Goal: Task Accomplishment & Management: Use online tool/utility

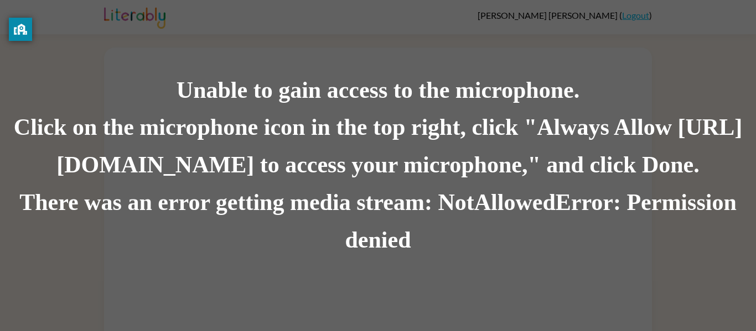
click at [231, 54] on div "Unable to gain access to the microphone. Click on the microphone icon in the to…" at bounding box center [378, 165] width 756 height 331
click at [231, 56] on div "Unable to gain access to the microphone. Click on the microphone icon in the to…" at bounding box center [378, 165] width 756 height 331
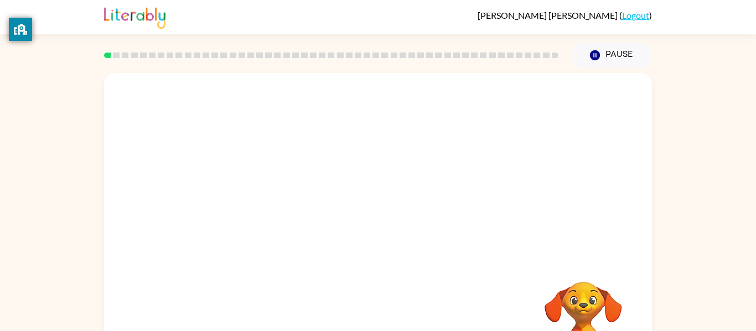
click at [424, 98] on div at bounding box center [378, 166] width 548 height 186
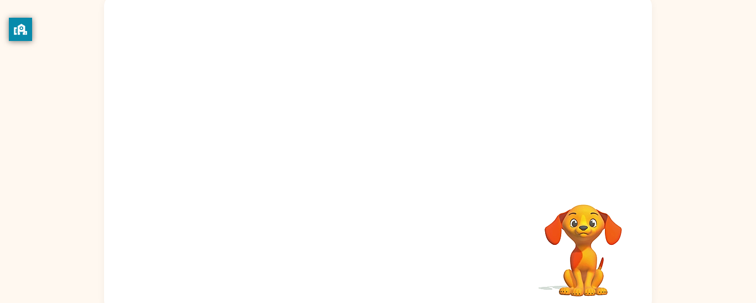
scroll to position [77, 0]
click at [379, 146] on div at bounding box center [378, 159] width 71 height 40
click at [379, 150] on div at bounding box center [378, 159] width 71 height 40
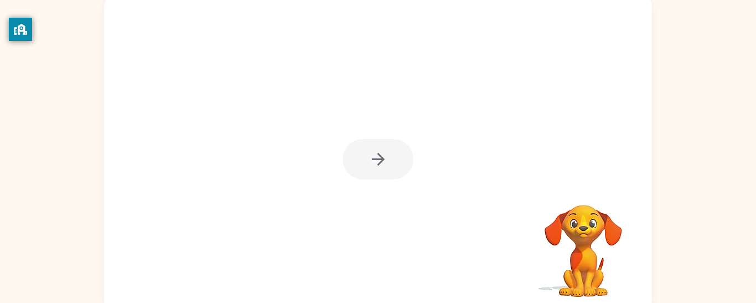
click at [379, 150] on div at bounding box center [378, 159] width 71 height 40
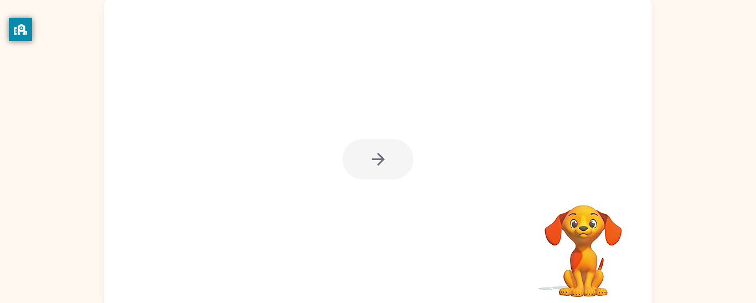
click at [379, 150] on div at bounding box center [378, 159] width 71 height 40
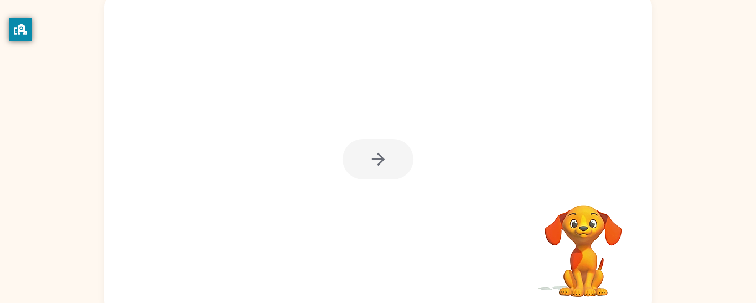
click at [379, 150] on div at bounding box center [378, 159] width 71 height 40
click at [379, 150] on icon "button" at bounding box center [378, 158] width 19 height 19
click at [379, 150] on div at bounding box center [351, 134] width 473 height 40
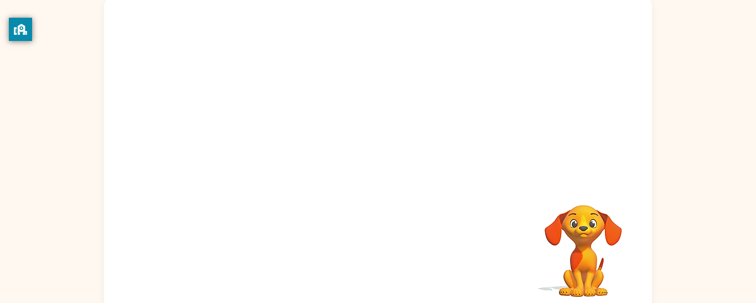
click at [379, 150] on div at bounding box center [351, 134] width 473 height 40
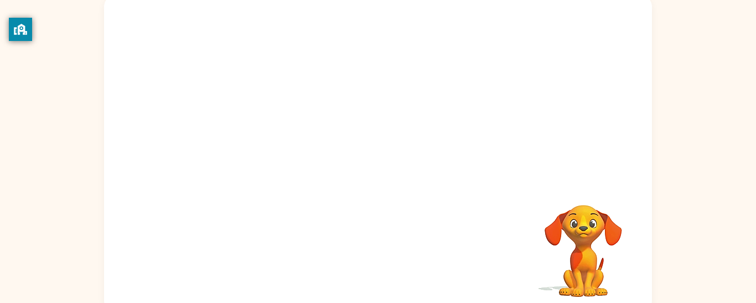
click at [379, 150] on div at bounding box center [351, 134] width 473 height 40
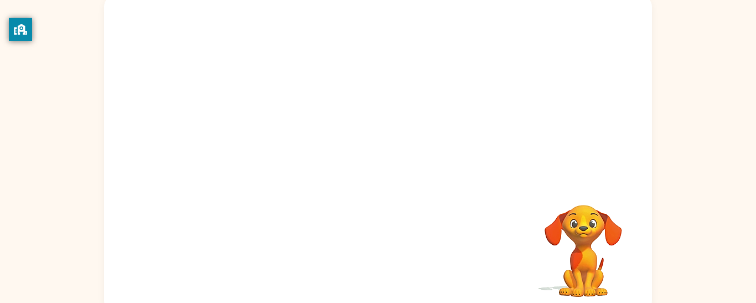
click at [379, 150] on div at bounding box center [351, 134] width 473 height 40
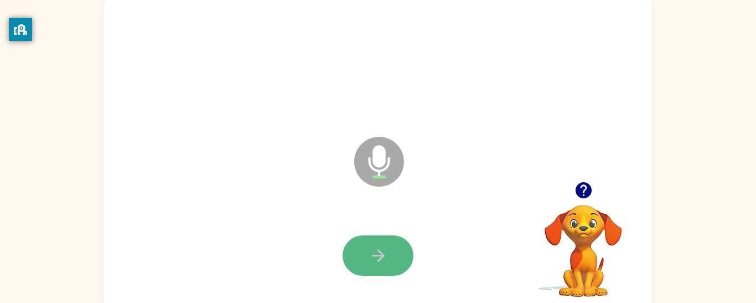
click at [361, 253] on button "button" at bounding box center [378, 255] width 71 height 40
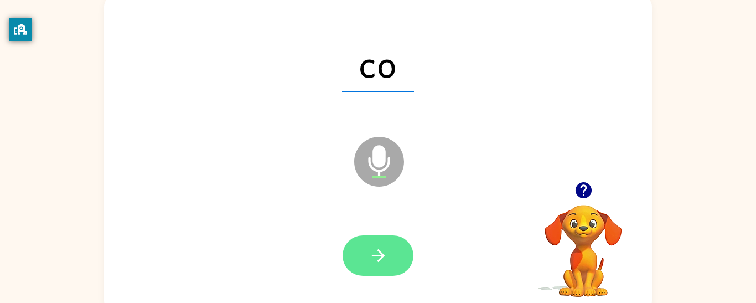
click at [371, 256] on icon "button" at bounding box center [378, 255] width 19 height 19
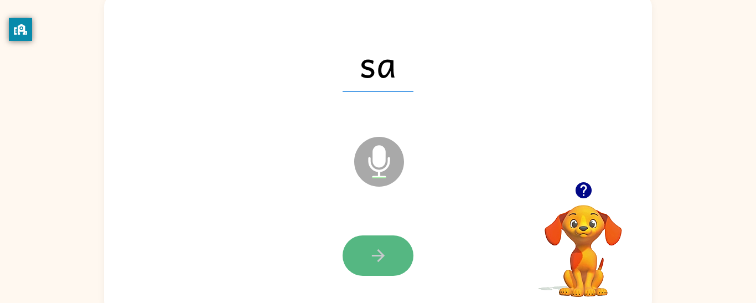
click at [374, 261] on icon "button" at bounding box center [378, 255] width 19 height 19
click at [372, 261] on icon "button" at bounding box center [378, 255] width 19 height 19
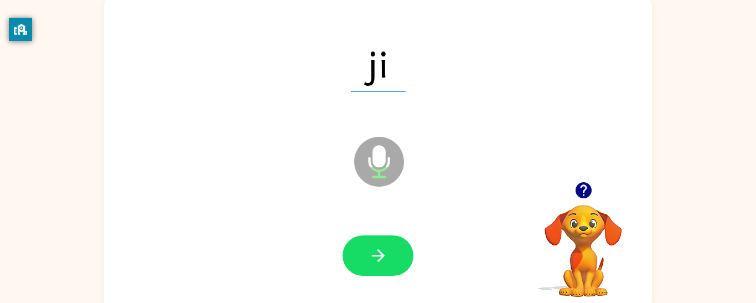
click at [372, 261] on icon "button" at bounding box center [378, 255] width 19 height 19
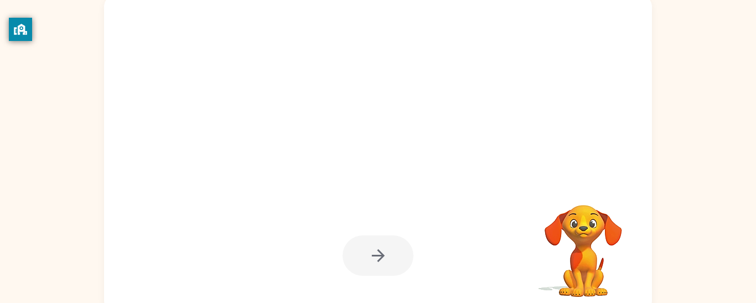
click at [371, 256] on div at bounding box center [378, 255] width 71 height 40
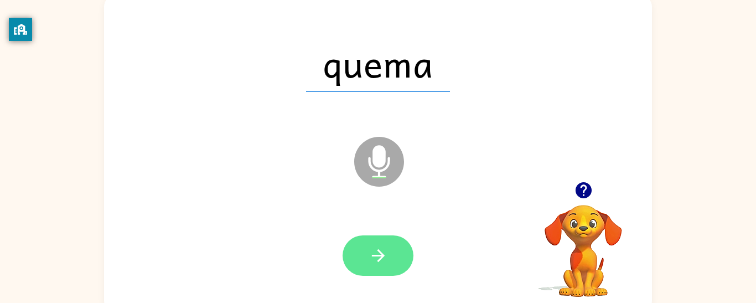
click at [369, 257] on icon "button" at bounding box center [378, 255] width 19 height 19
click at [369, 258] on icon "button" at bounding box center [378, 255] width 19 height 19
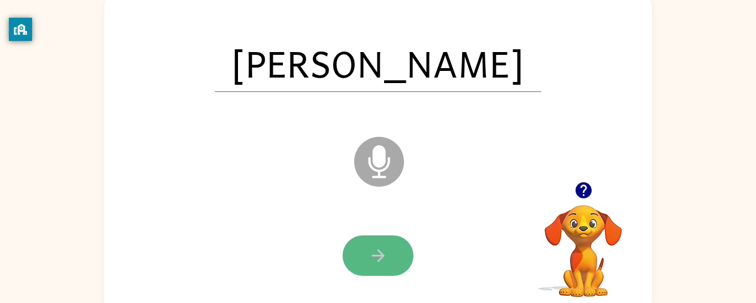
click at [398, 257] on button "button" at bounding box center [378, 255] width 71 height 40
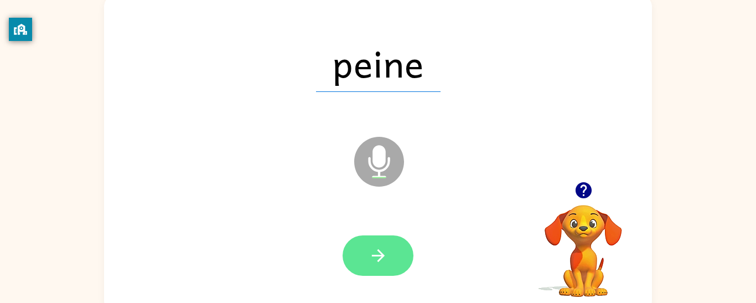
click at [397, 260] on button "button" at bounding box center [378, 255] width 71 height 40
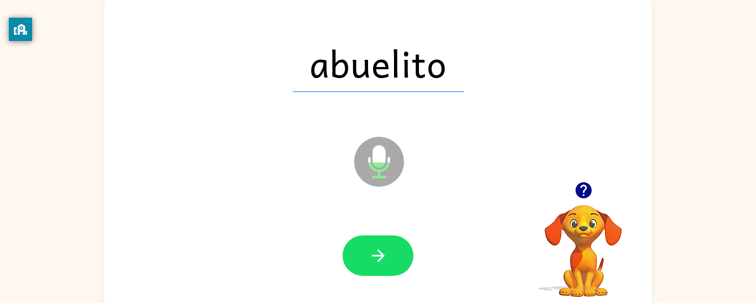
click at [397, 260] on button "button" at bounding box center [378, 255] width 71 height 40
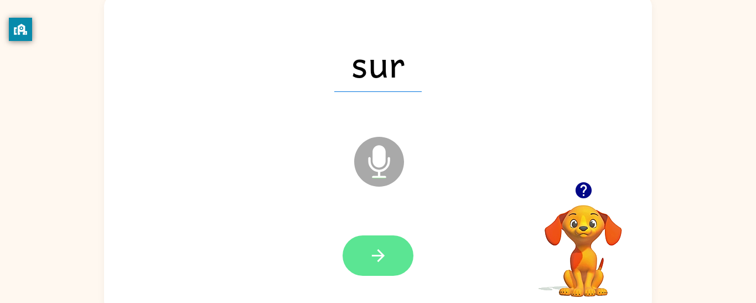
click at [377, 261] on icon "button" at bounding box center [377, 255] width 13 height 13
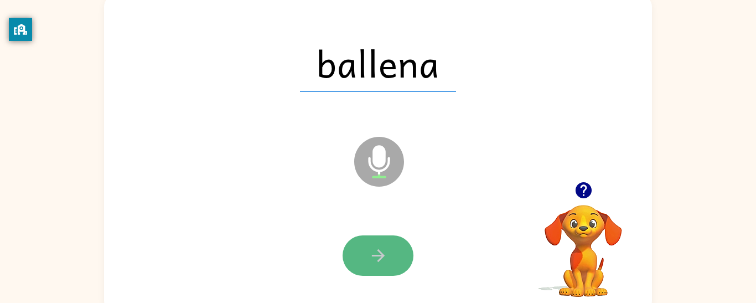
click at [376, 261] on icon "button" at bounding box center [378, 255] width 19 height 19
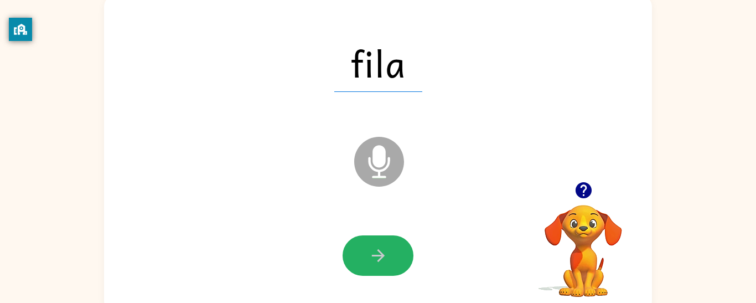
click at [376, 261] on icon "button" at bounding box center [378, 255] width 19 height 19
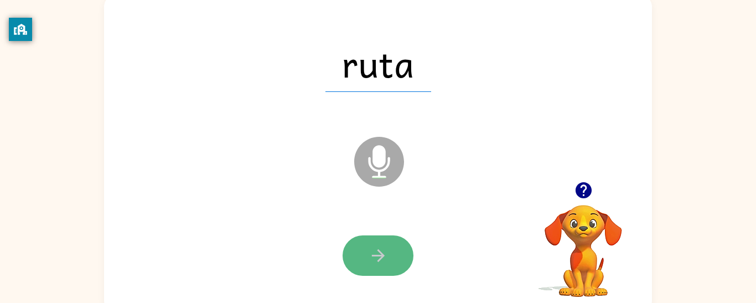
click at [375, 261] on icon "button" at bounding box center [378, 255] width 19 height 19
click at [374, 257] on icon "button" at bounding box center [378, 255] width 19 height 19
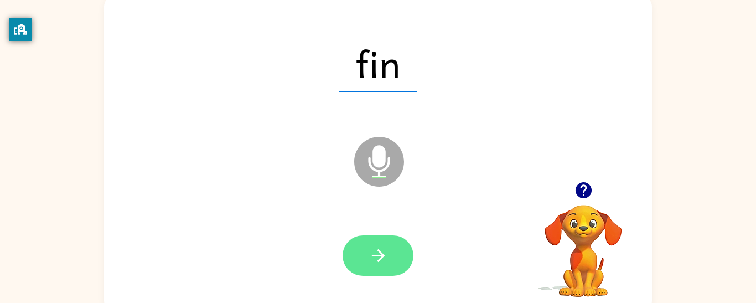
click at [372, 258] on icon "button" at bounding box center [378, 255] width 19 height 19
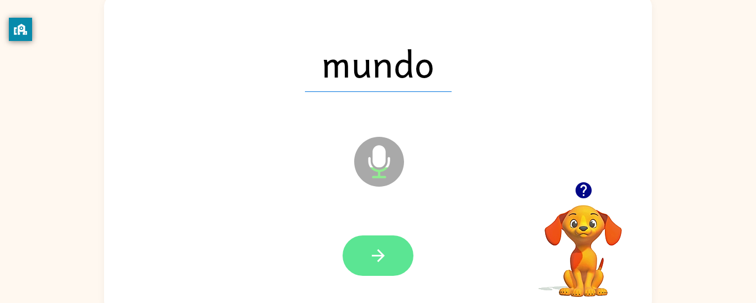
click at [370, 260] on icon "button" at bounding box center [378, 255] width 19 height 19
click at [369, 256] on icon "button" at bounding box center [378, 255] width 19 height 19
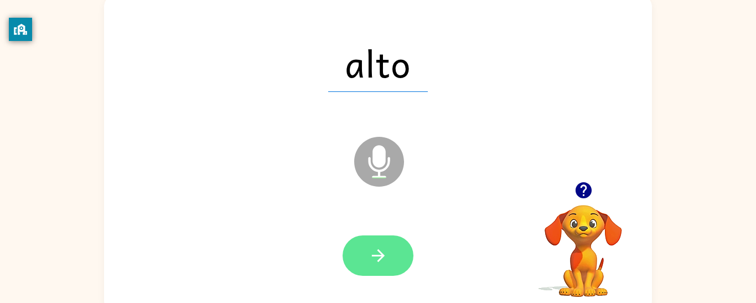
click at [369, 255] on icon "button" at bounding box center [378, 255] width 19 height 19
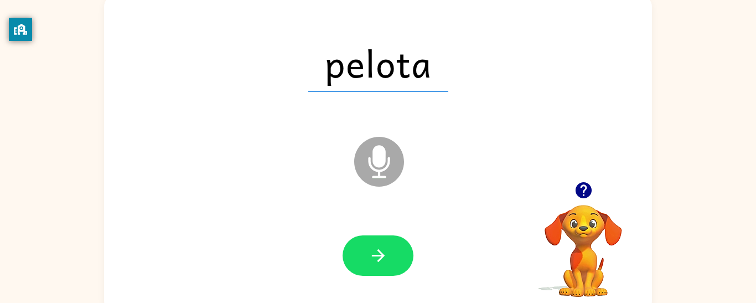
click at [369, 255] on icon "button" at bounding box center [378, 255] width 19 height 19
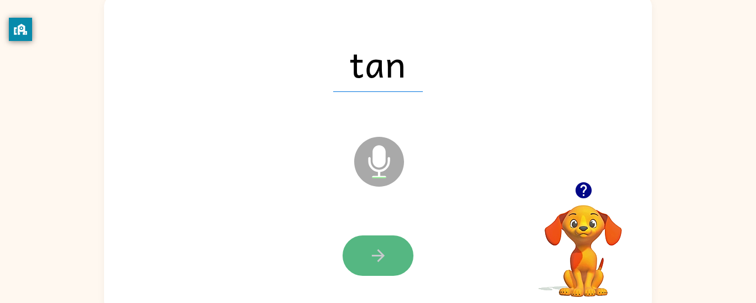
click at [367, 255] on button "button" at bounding box center [378, 255] width 71 height 40
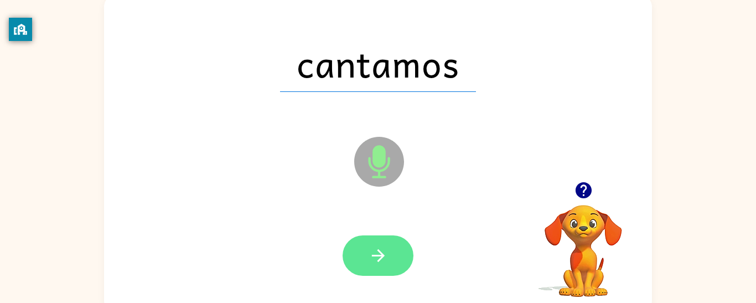
click at [389, 246] on button "button" at bounding box center [378, 255] width 71 height 40
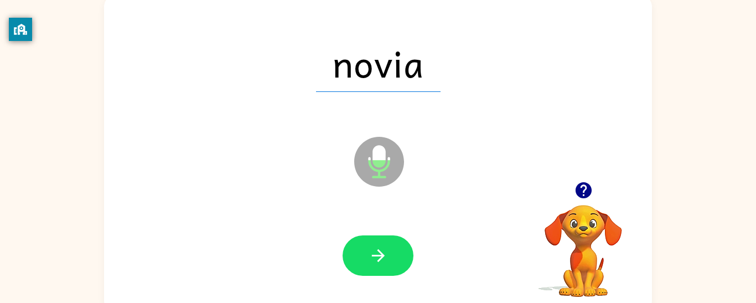
click at [479, 195] on icon "Microphone The Microphone is here when it is your turn to talk" at bounding box center [434, 175] width 166 height 83
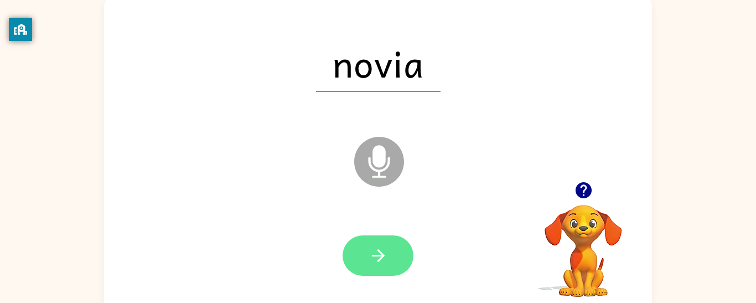
click at [389, 257] on button "button" at bounding box center [378, 255] width 71 height 40
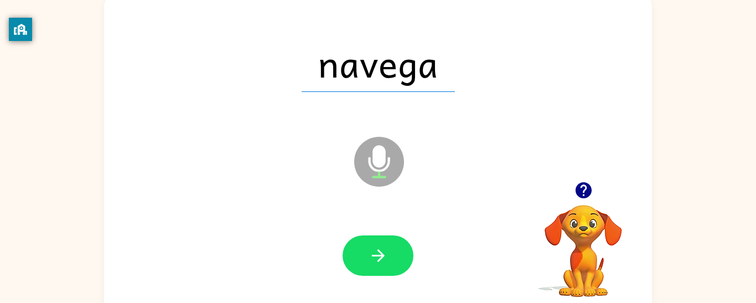
click at [389, 257] on button "button" at bounding box center [378, 255] width 71 height 40
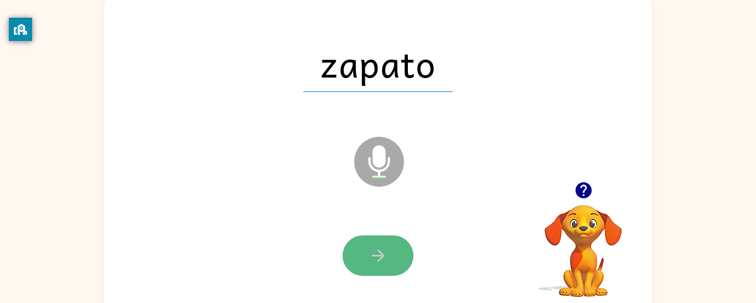
click at [389, 258] on button "button" at bounding box center [378, 255] width 71 height 40
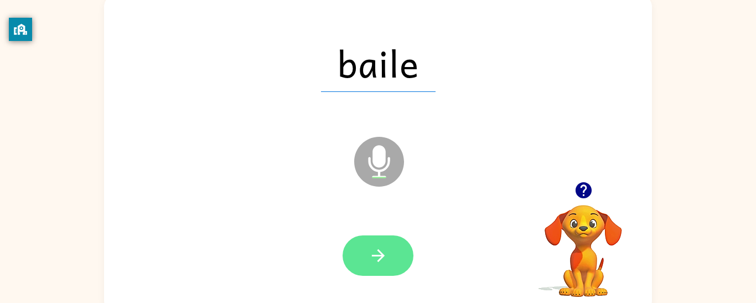
click at [393, 263] on button "button" at bounding box center [378, 255] width 71 height 40
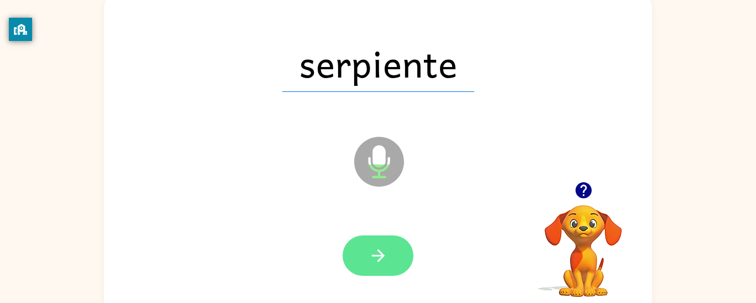
click at [387, 238] on button "button" at bounding box center [378, 255] width 71 height 40
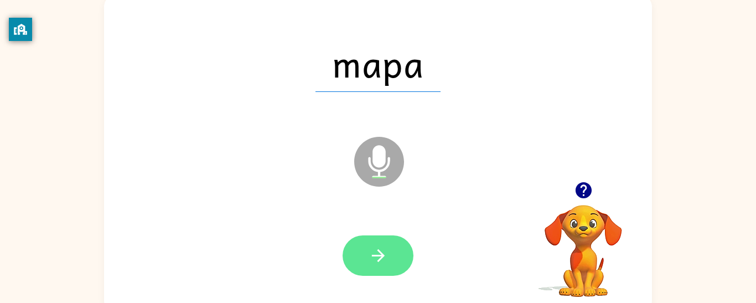
click at [387, 239] on button "button" at bounding box center [378, 255] width 71 height 40
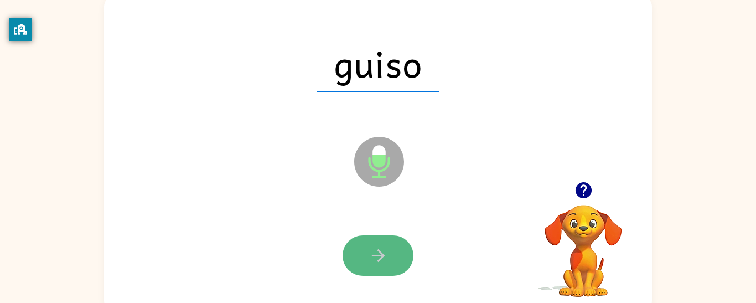
click at [379, 248] on icon "button" at bounding box center [378, 255] width 19 height 19
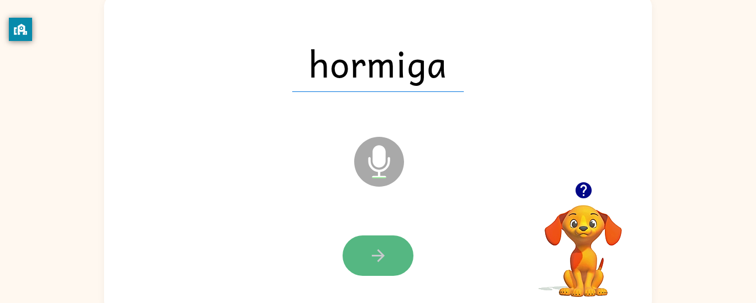
click at [369, 259] on icon "button" at bounding box center [378, 255] width 19 height 19
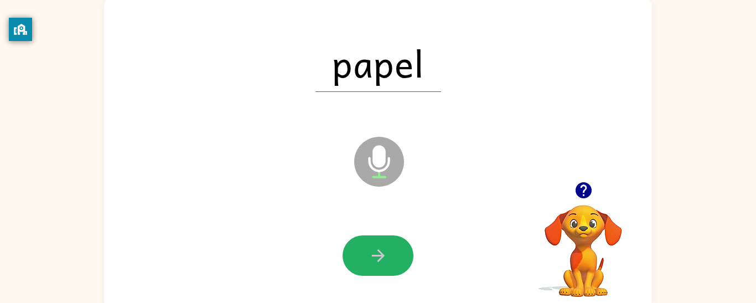
click at [369, 259] on icon "button" at bounding box center [378, 255] width 19 height 19
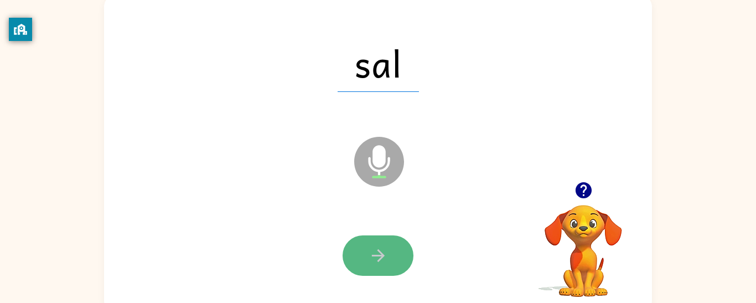
click at [402, 256] on button "button" at bounding box center [378, 255] width 71 height 40
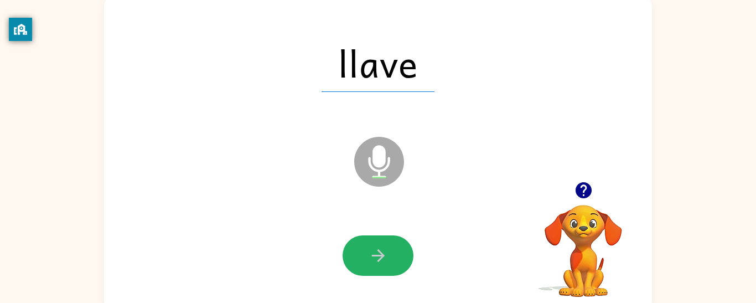
click at [367, 267] on button "button" at bounding box center [378, 255] width 71 height 40
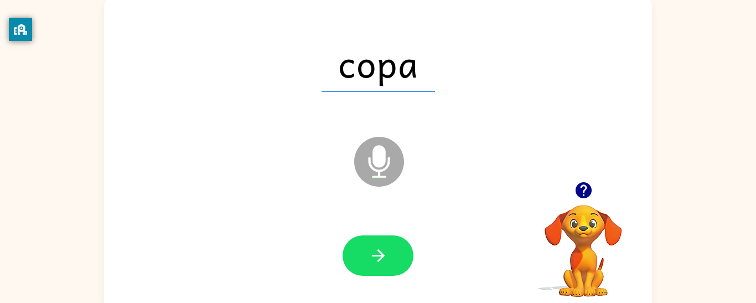
click at [367, 267] on button "button" at bounding box center [378, 255] width 71 height 40
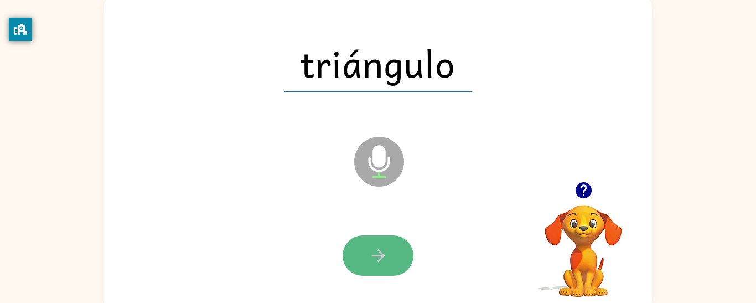
click at [366, 261] on button "button" at bounding box center [378, 255] width 71 height 40
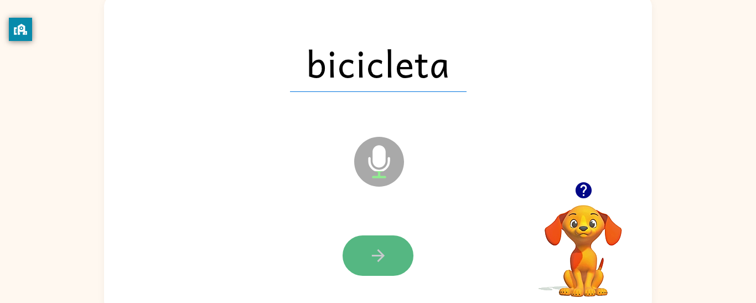
click at [365, 260] on button "button" at bounding box center [378, 255] width 71 height 40
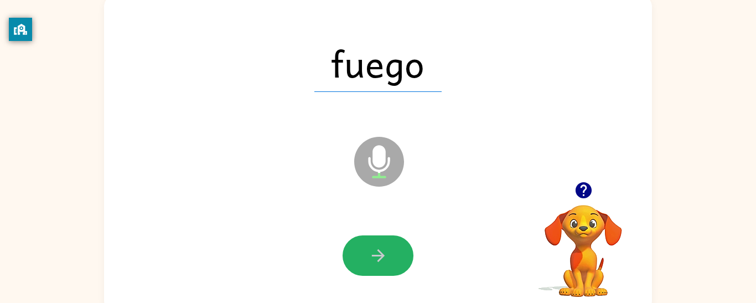
click at [365, 260] on button "button" at bounding box center [378, 255] width 71 height 40
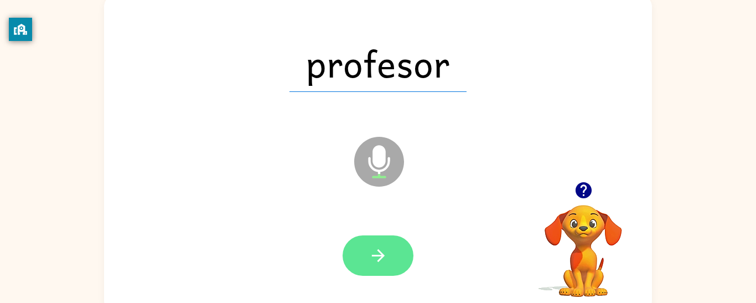
click at [365, 261] on button "button" at bounding box center [378, 255] width 71 height 40
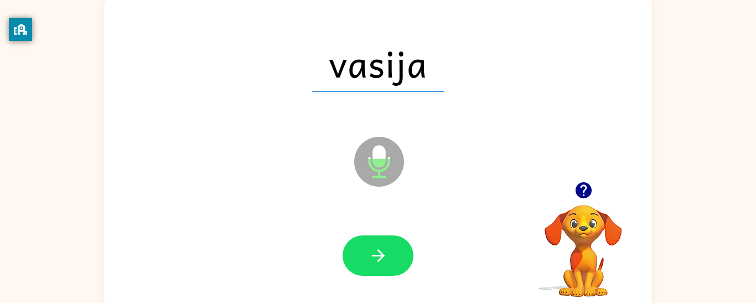
click at [365, 261] on button "button" at bounding box center [378, 255] width 71 height 40
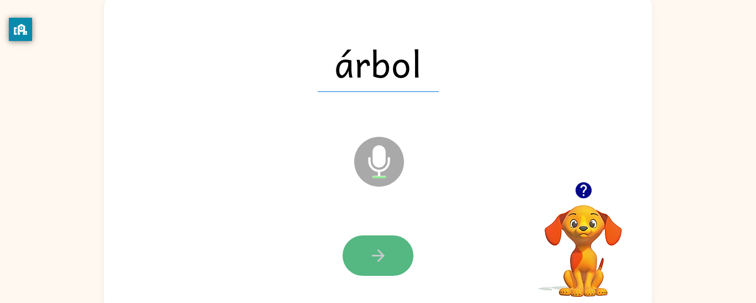
click at [365, 263] on button "button" at bounding box center [378, 255] width 71 height 40
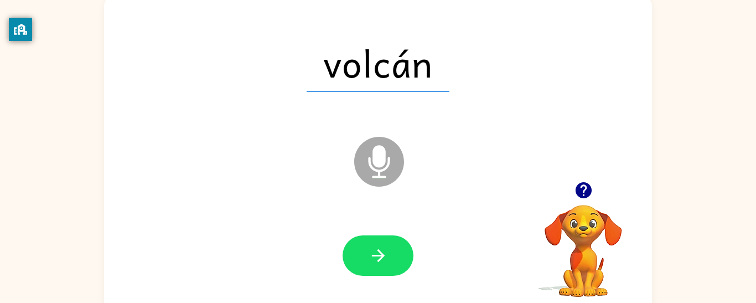
click at [365, 263] on button "button" at bounding box center [378, 255] width 71 height 40
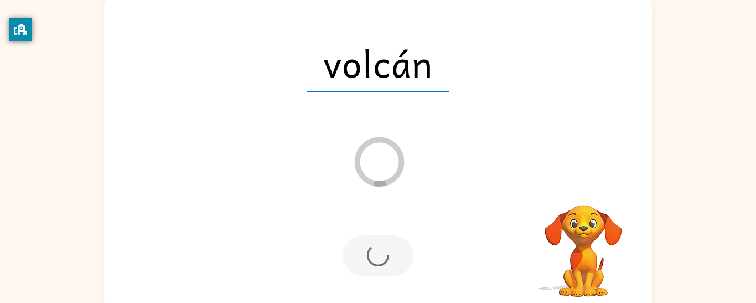
scroll to position [58, 0]
